Goal: Transaction & Acquisition: Purchase product/service

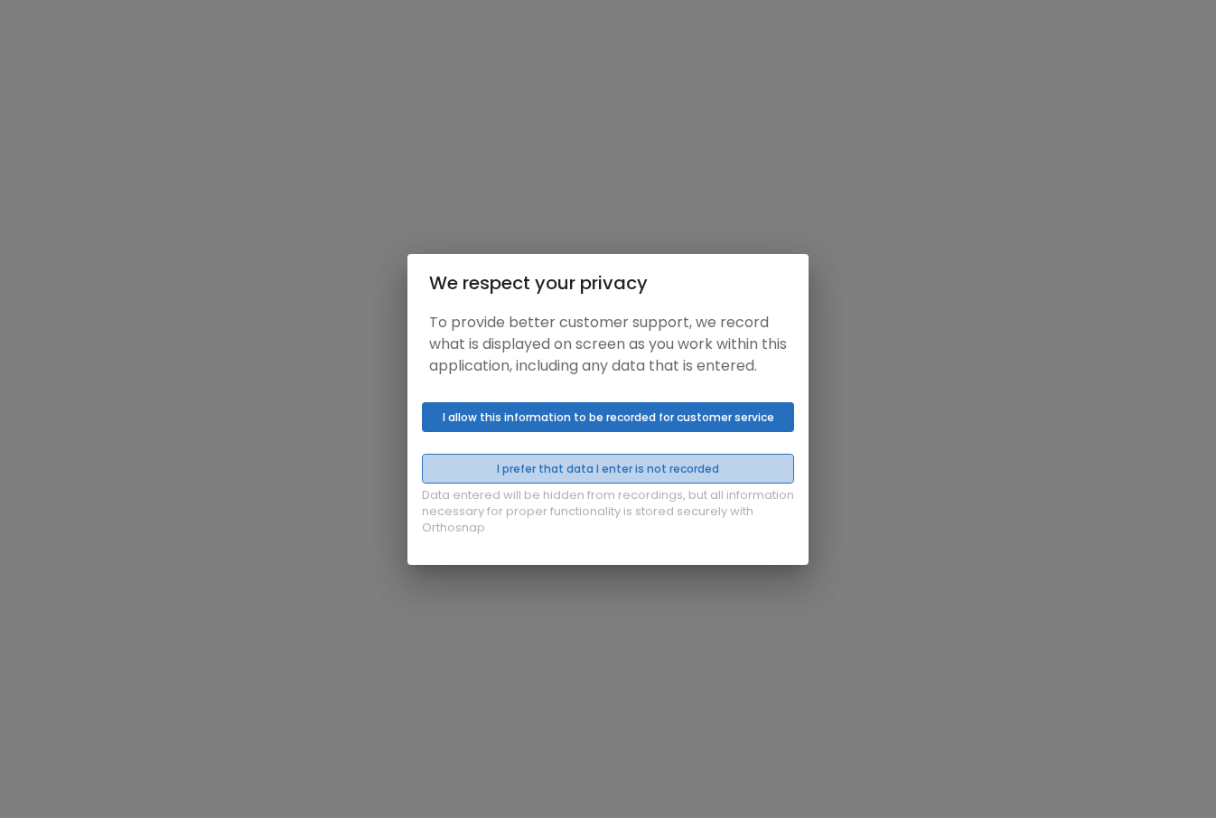
click at [738, 464] on button "I prefer that data I enter is not recorded" at bounding box center [608, 469] width 372 height 30
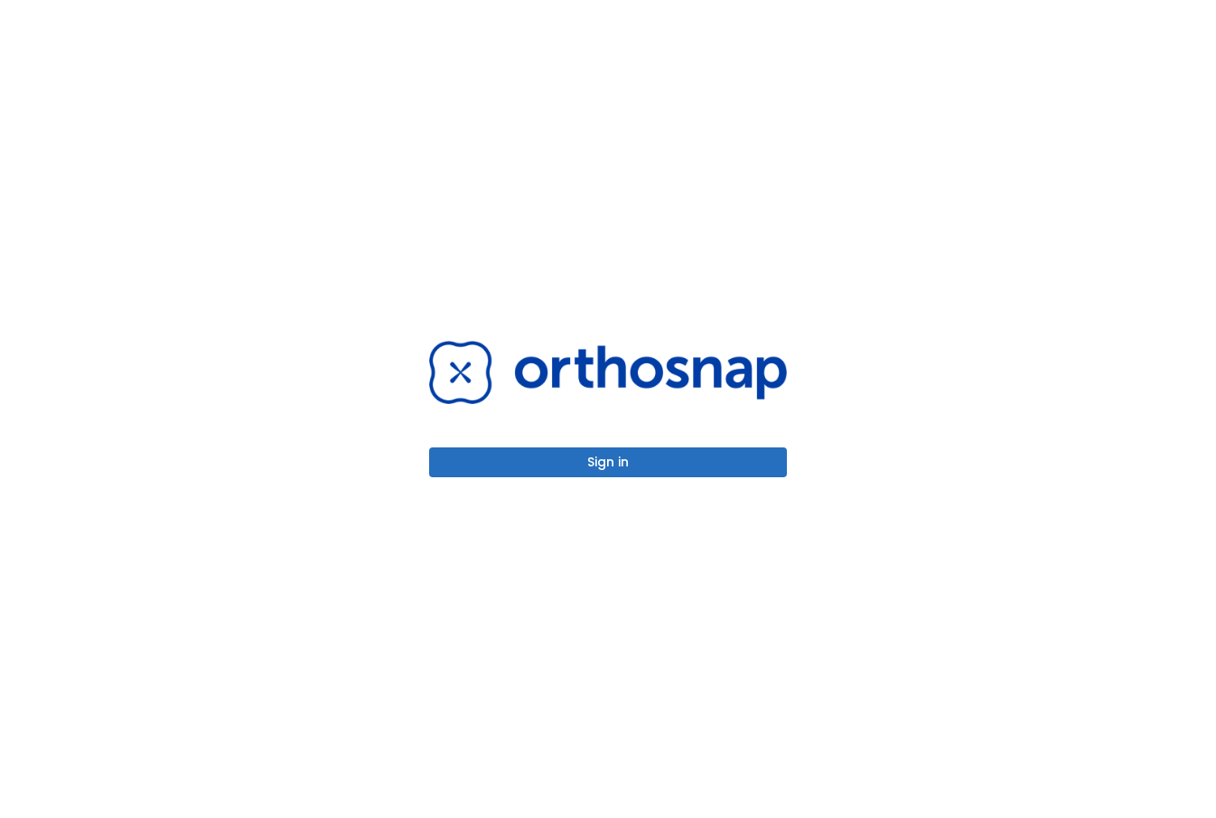
click at [638, 448] on button "Sign in" at bounding box center [608, 462] width 358 height 30
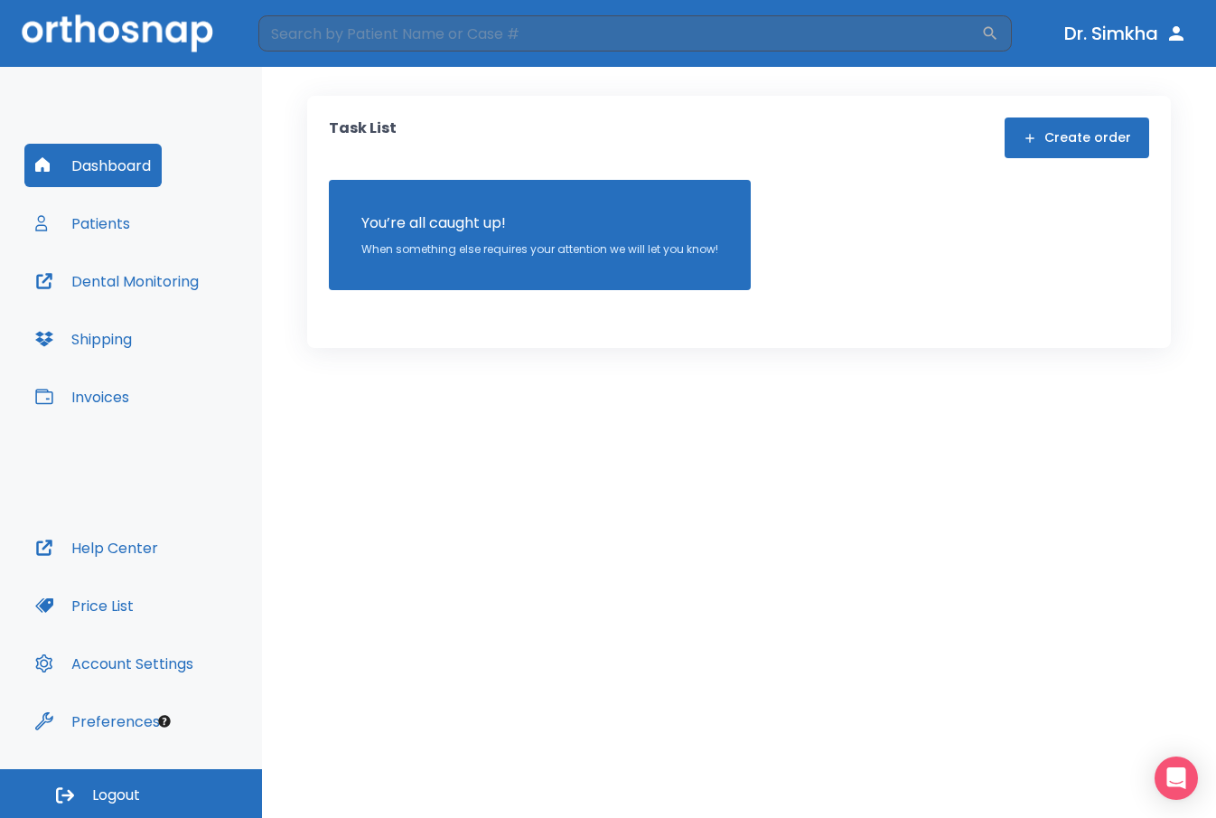
click at [123, 398] on button "Invoices" at bounding box center [82, 396] width 116 height 43
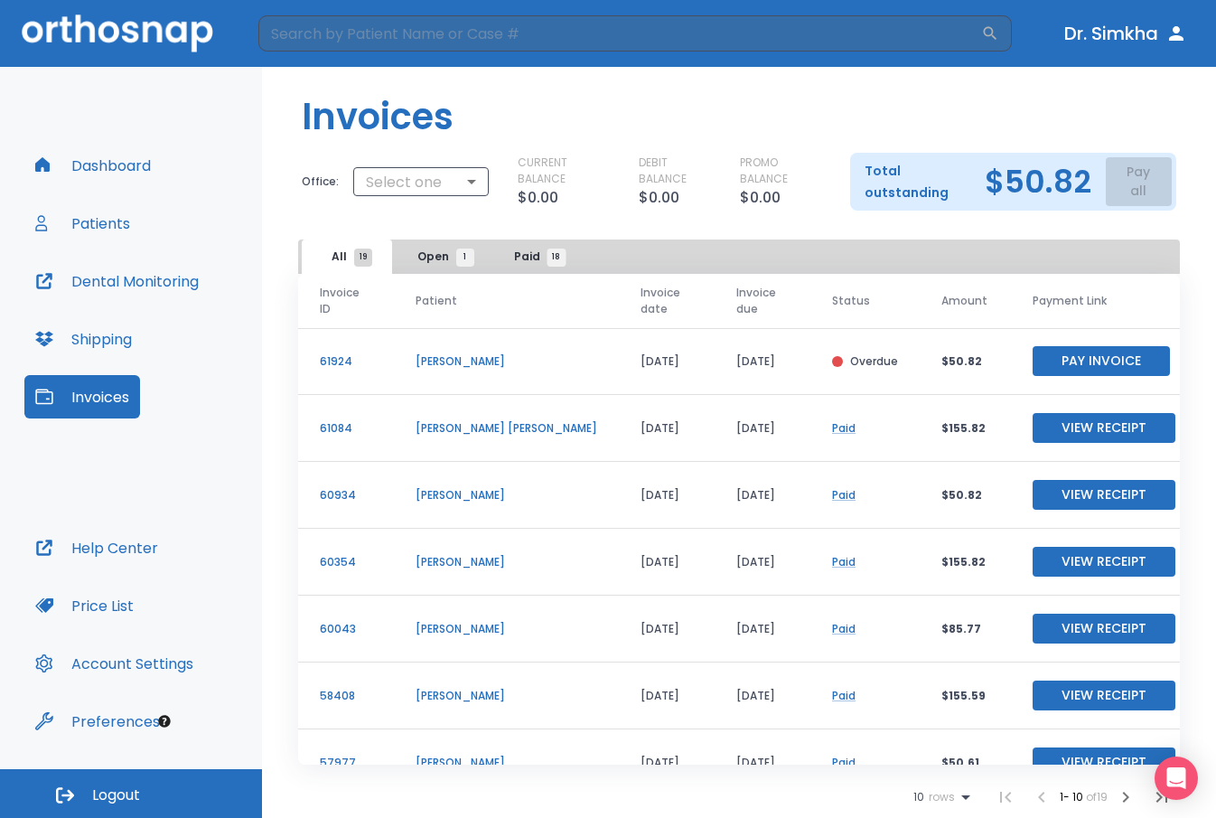
click at [1124, 355] on button "Pay Invoice" at bounding box center [1101, 361] width 137 height 30
